Goal: Find specific page/section: Find specific page/section

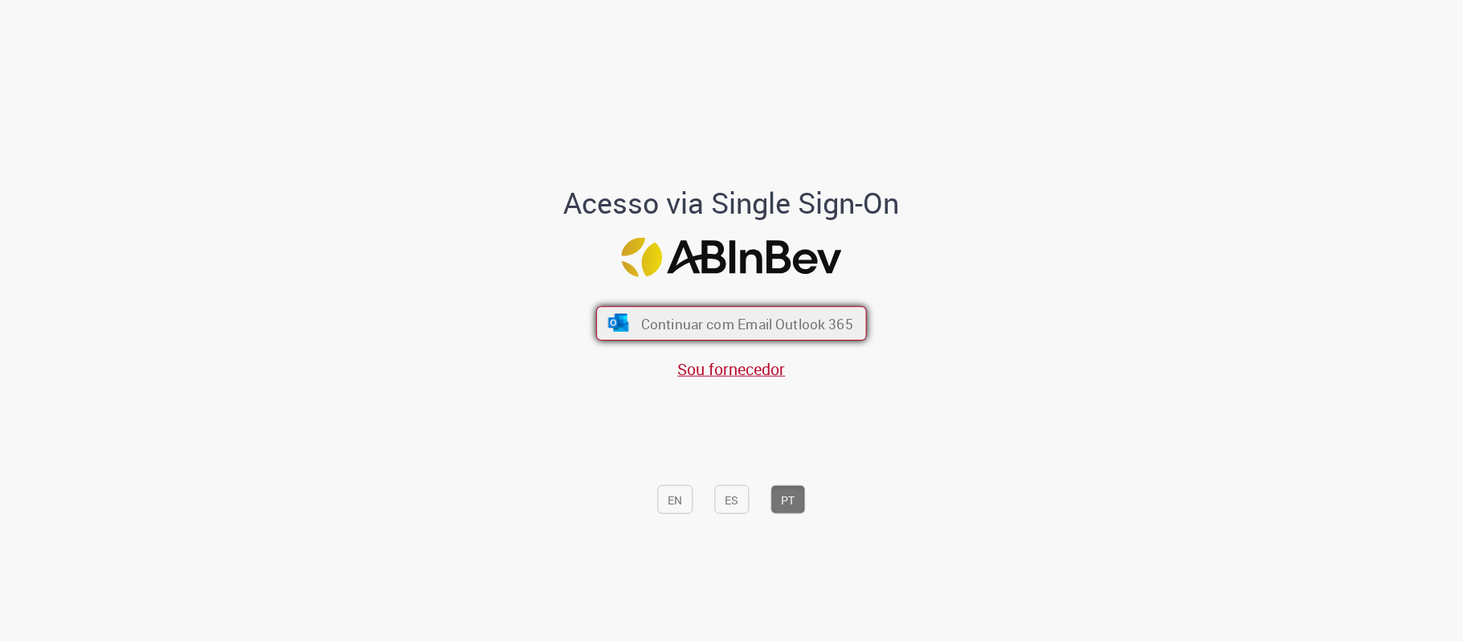
click at [717, 319] on font "Continuar com Email Outlook 365" at bounding box center [747, 324] width 212 height 18
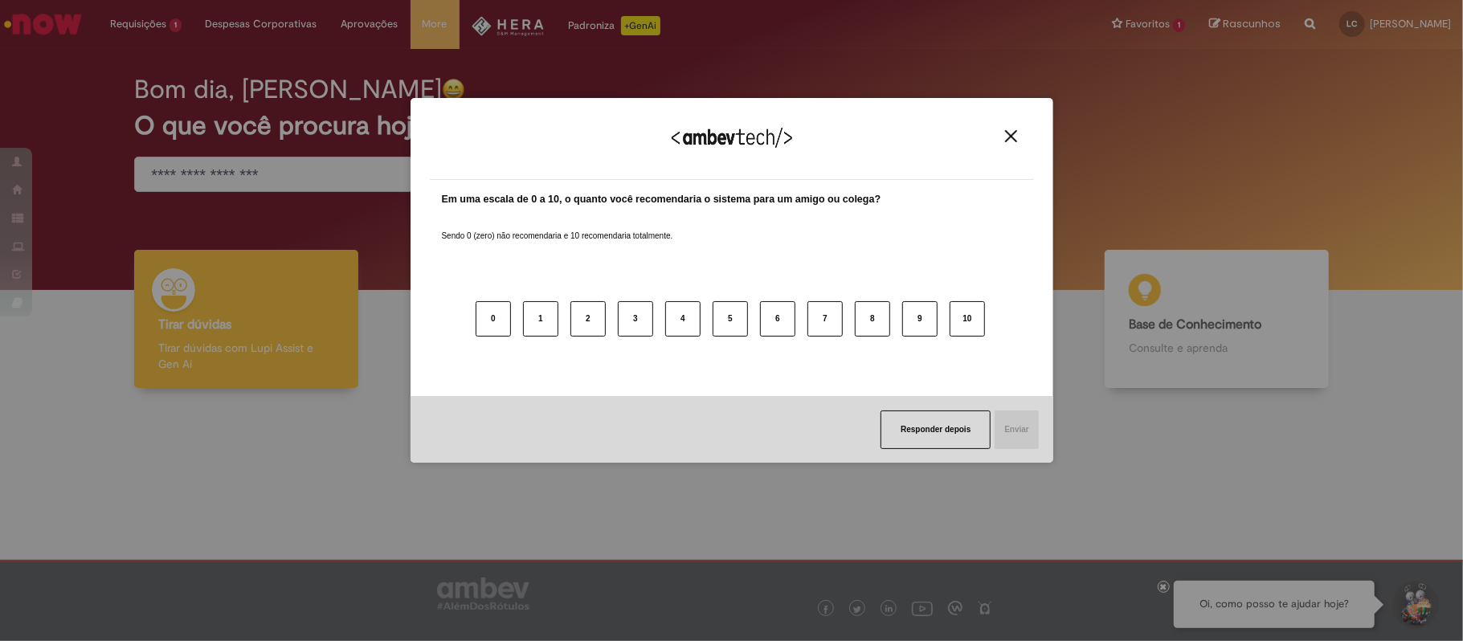
click at [1014, 139] on img "Close" at bounding box center [1011, 136] width 12 height 12
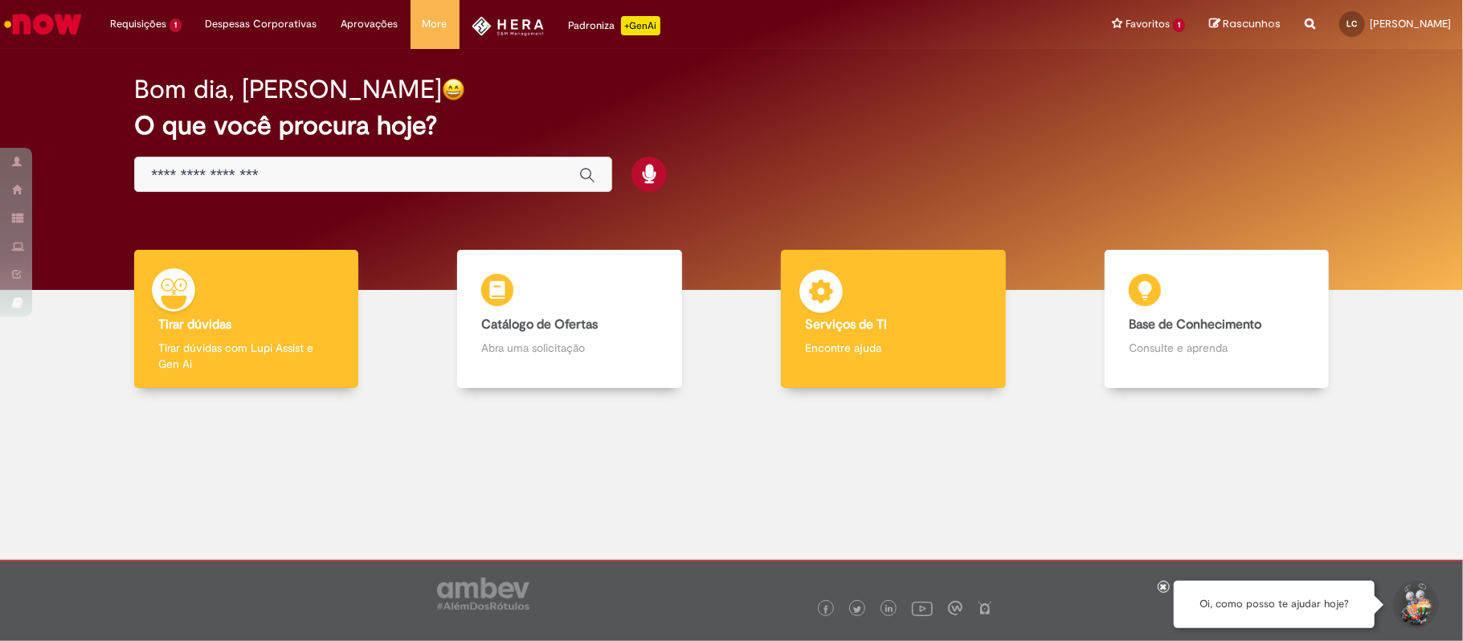
click at [901, 337] on div "Serviços de TI Serviços de TI Encontre ajuda" at bounding box center [893, 319] width 224 height 139
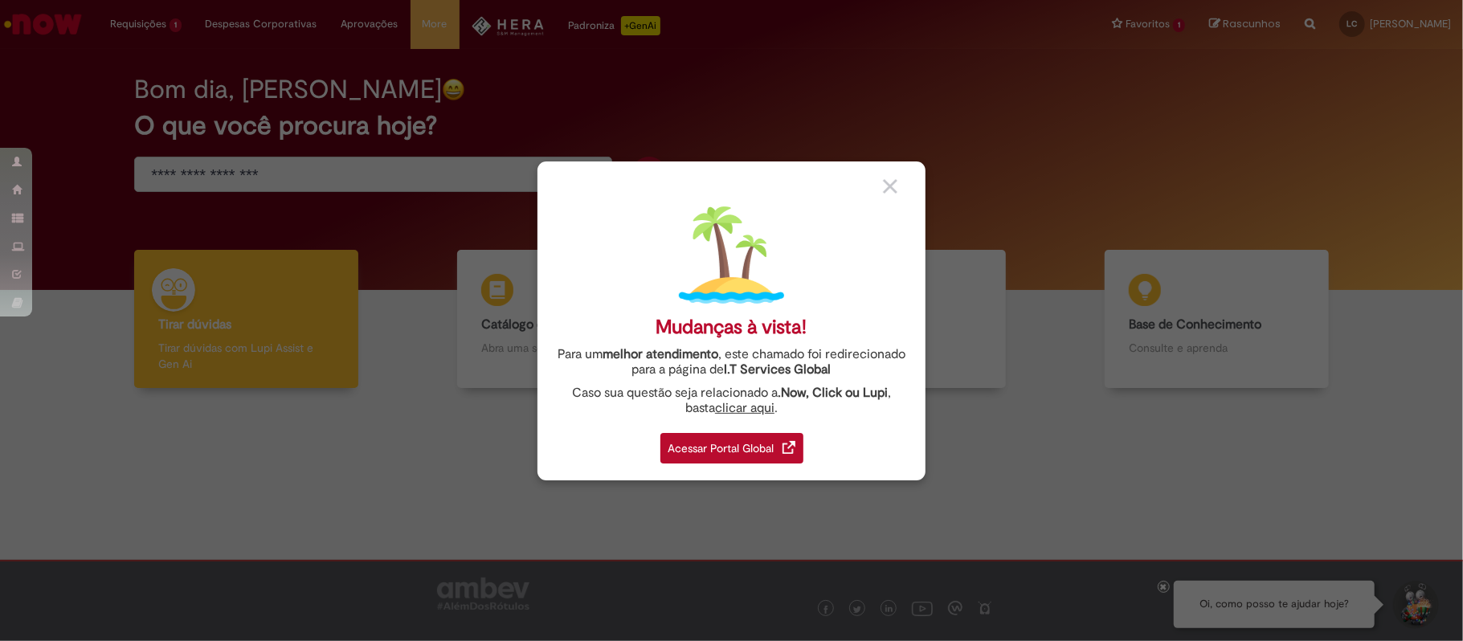
click at [695, 444] on div "Acessar Portal Global" at bounding box center [731, 448] width 143 height 31
